Goal: Find specific page/section: Find specific page/section

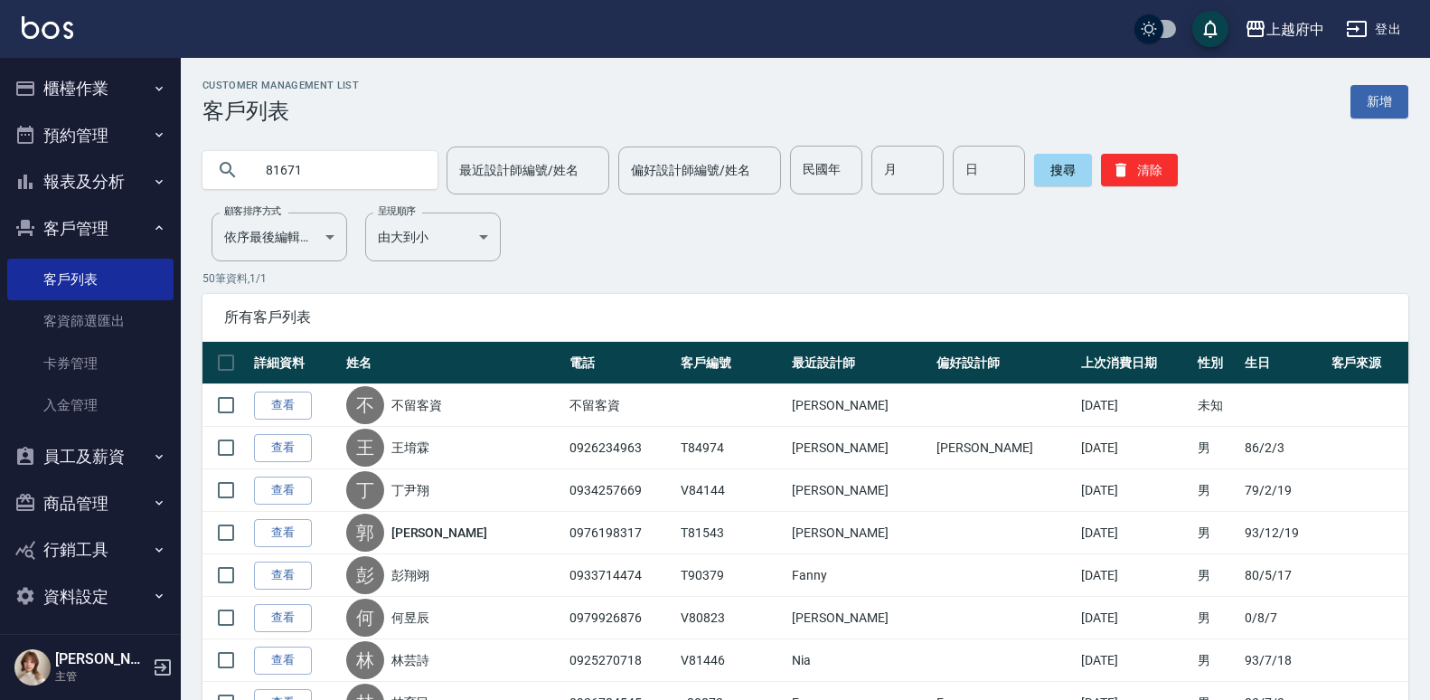
type input "81671"
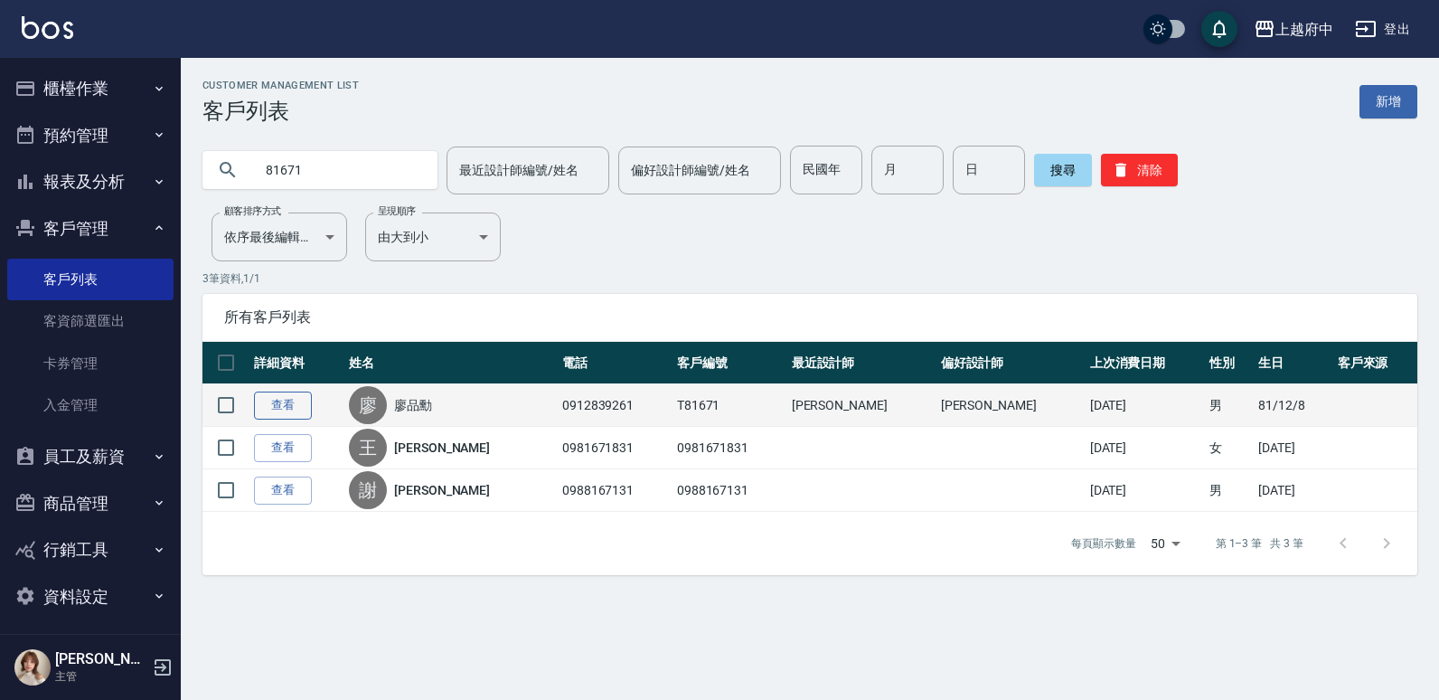
click at [284, 400] on link "查看" at bounding box center [283, 405] width 58 height 28
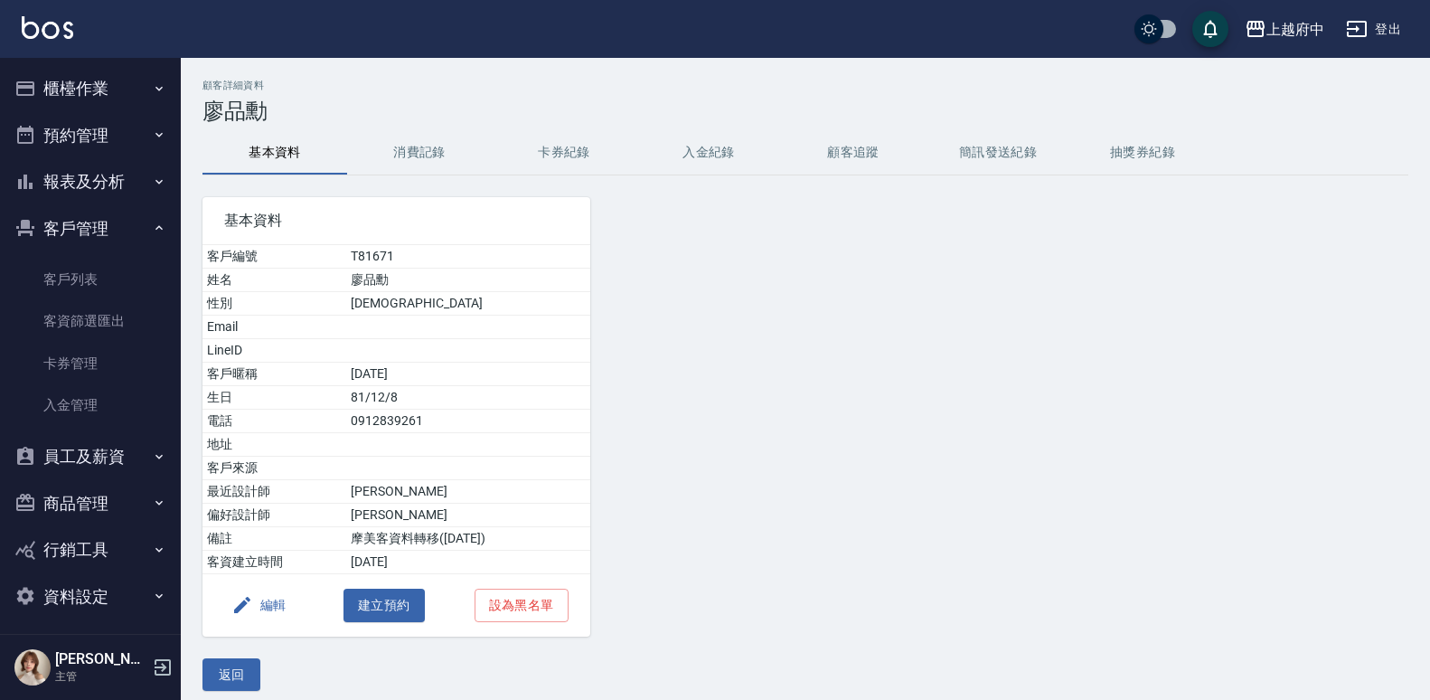
click at [413, 146] on button "消費記錄" at bounding box center [419, 152] width 145 height 43
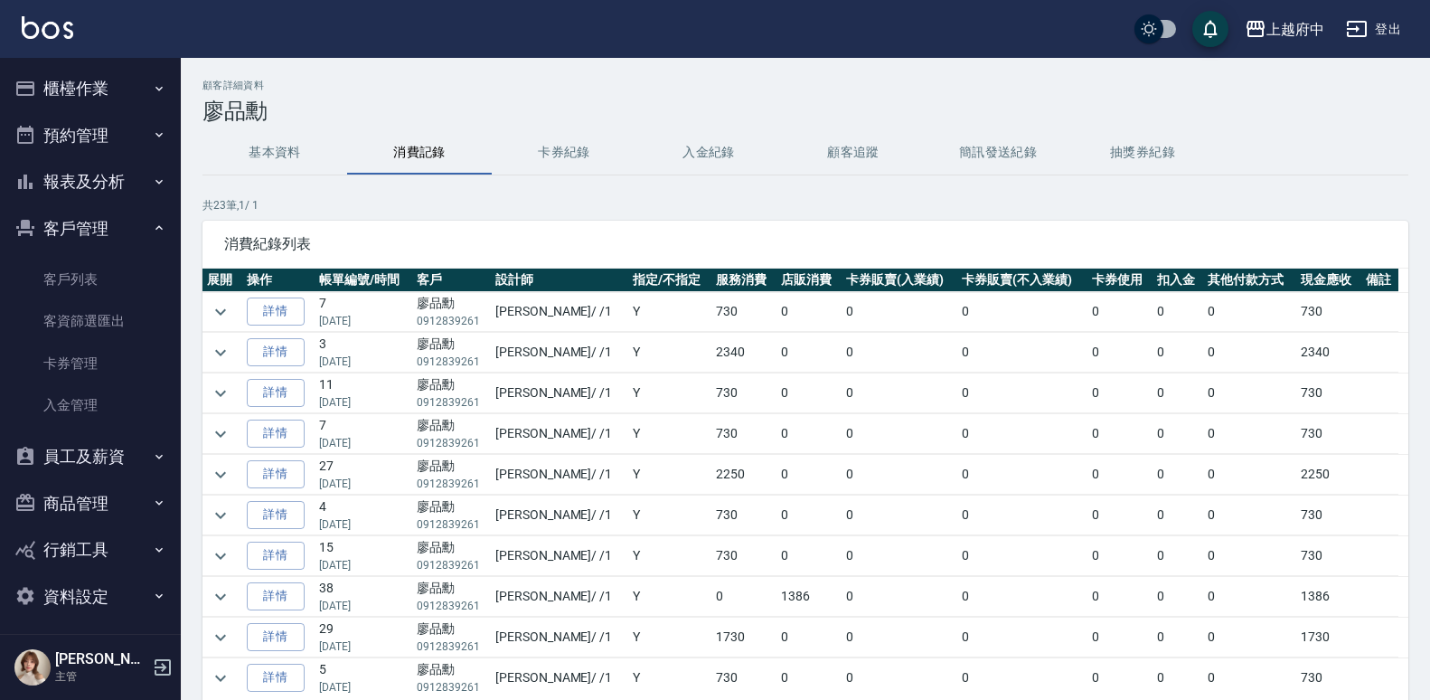
click at [565, 146] on button "卡券紀錄" at bounding box center [564, 152] width 145 height 43
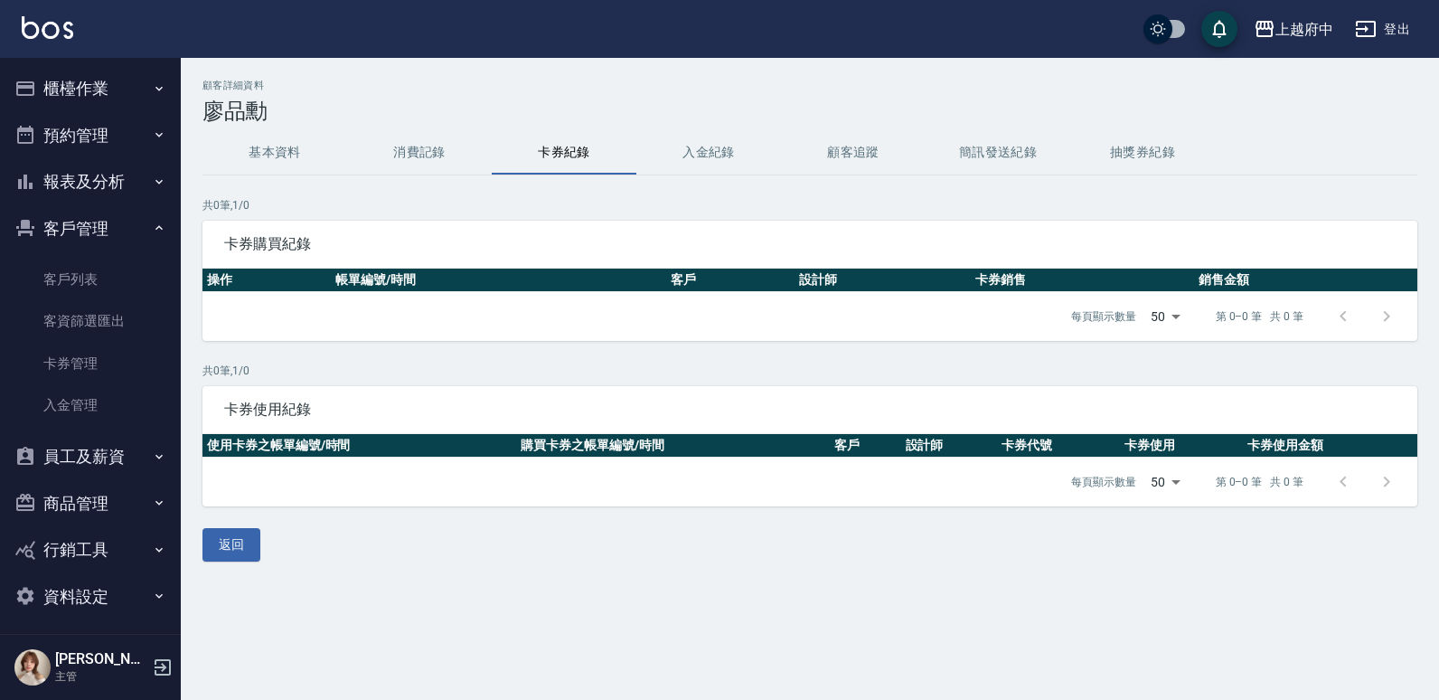
click at [717, 142] on button "入金紀錄" at bounding box center [708, 152] width 145 height 43
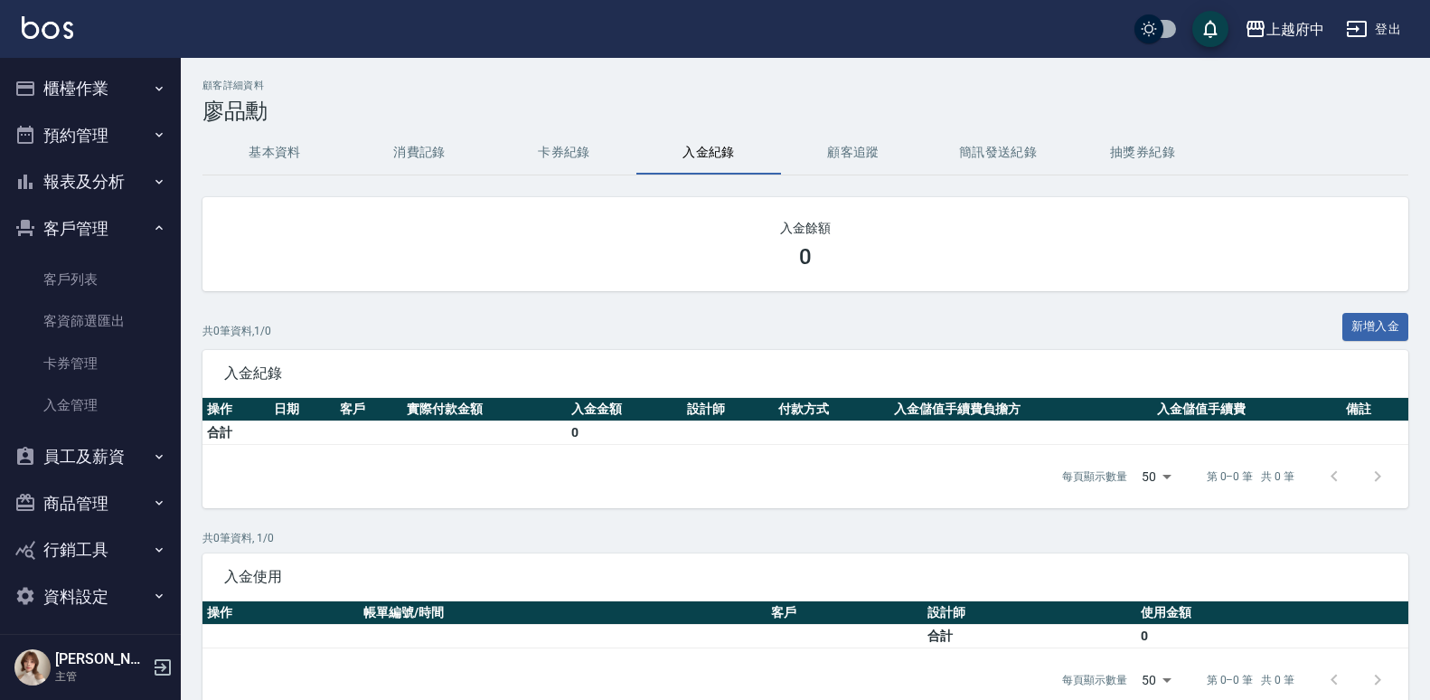
click at [297, 143] on button "基本資料" at bounding box center [275, 152] width 145 height 43
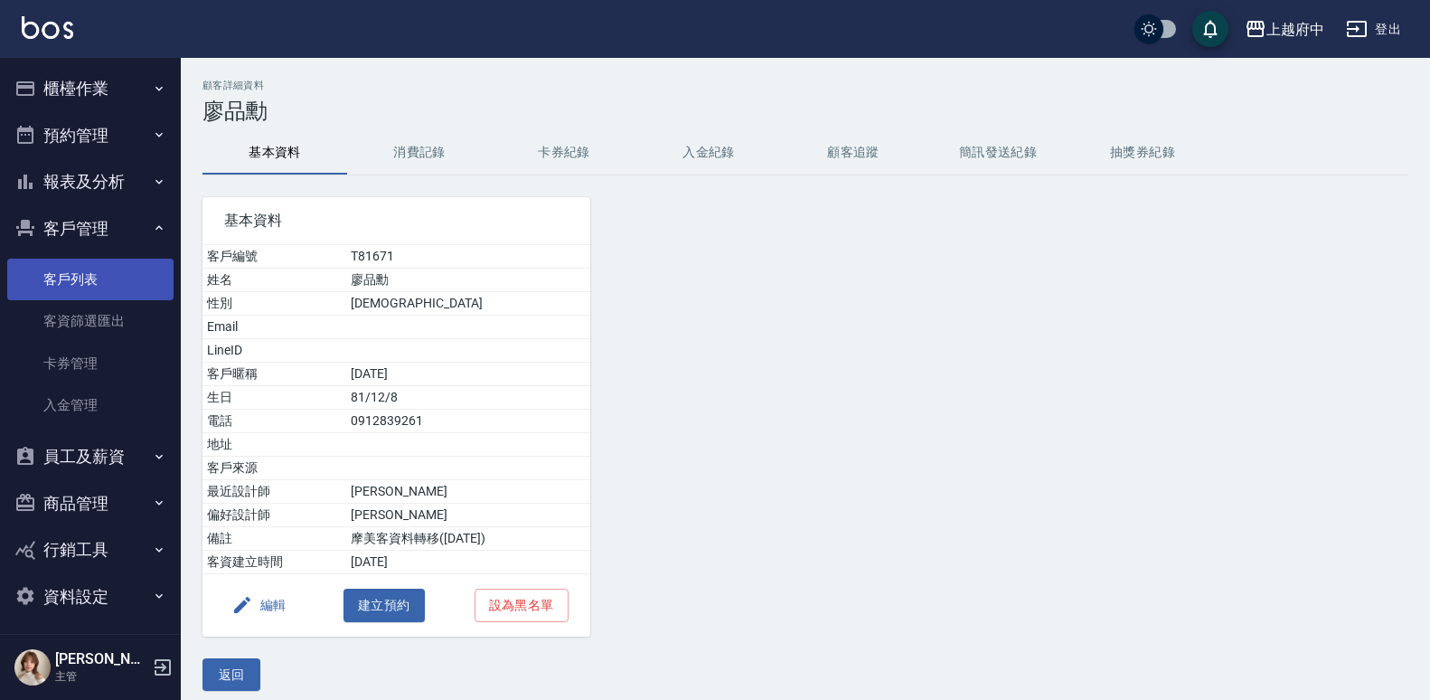
click at [70, 266] on link "客戶列表" at bounding box center [90, 280] width 166 height 42
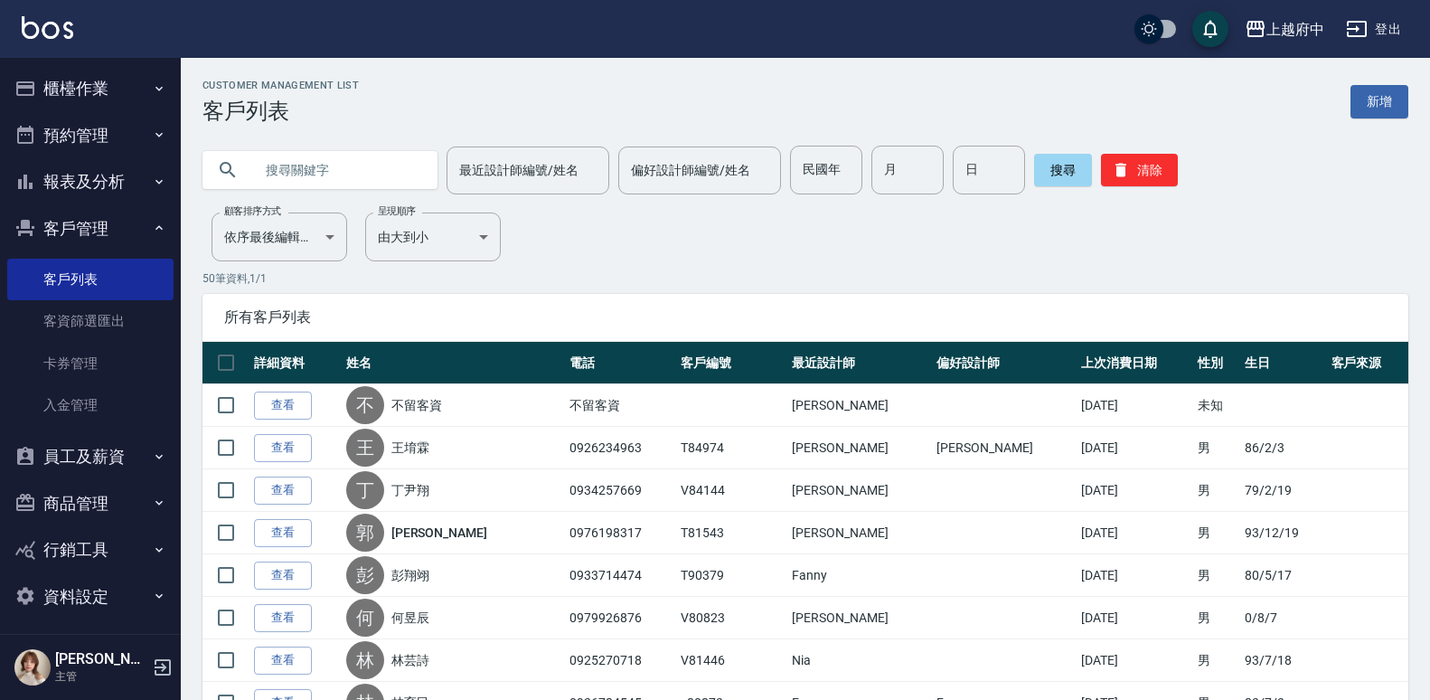
click at [360, 166] on input "text" at bounding box center [338, 170] width 170 height 49
type input "81671"
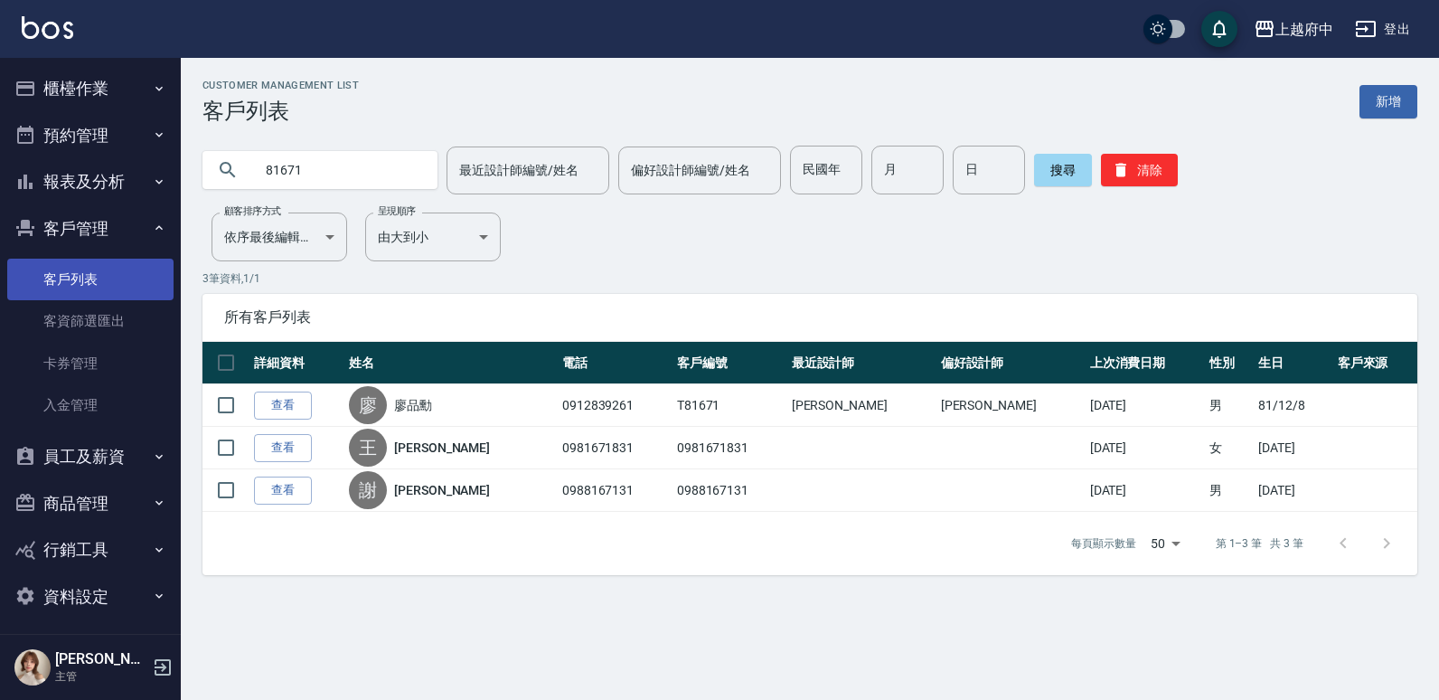
click at [90, 281] on link "客戶列表" at bounding box center [90, 280] width 166 height 42
